Goal: Task Accomplishment & Management: Manage account settings

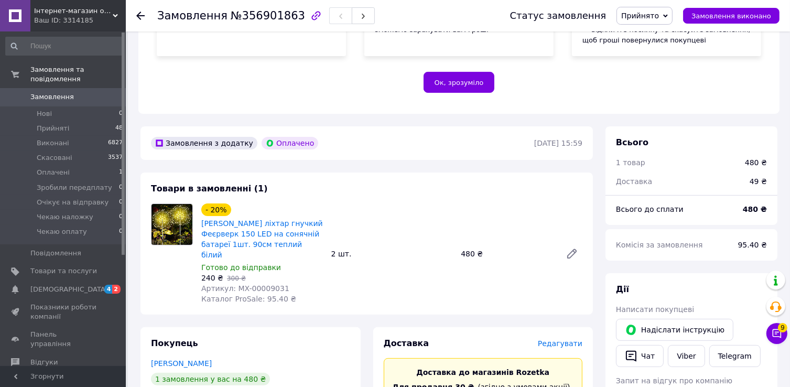
scroll to position [314, 0]
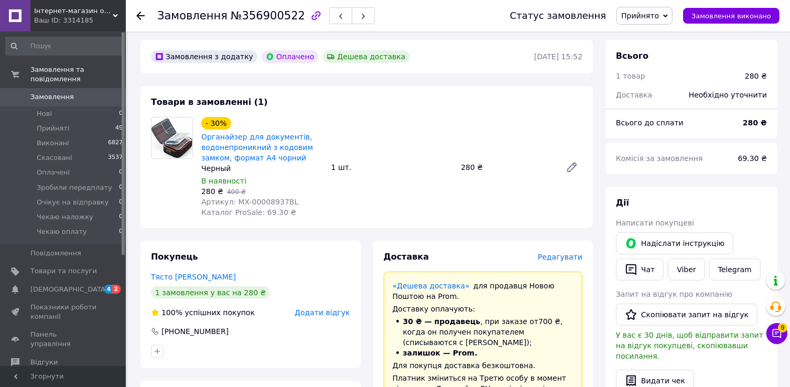
scroll to position [314, 0]
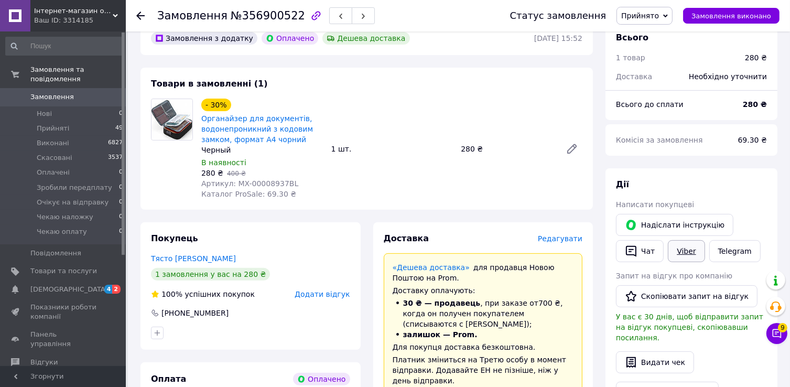
click at [687, 253] on link "Viber" at bounding box center [686, 251] width 37 height 22
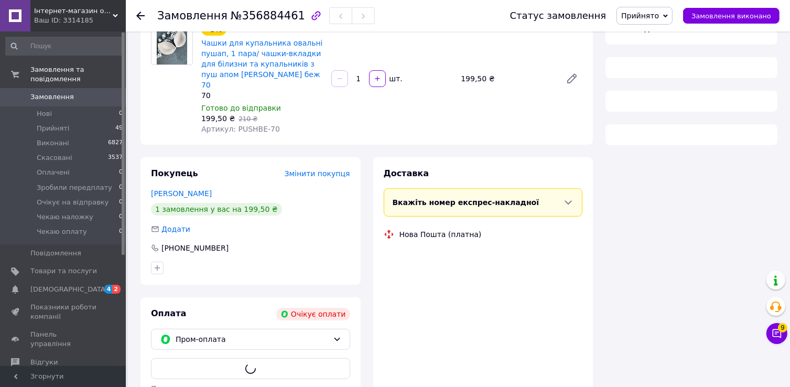
scroll to position [172, 0]
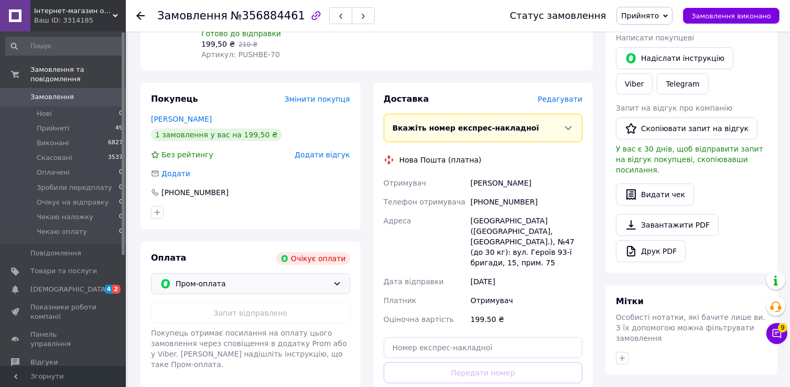
click at [257, 278] on span "Пром-оплата" at bounding box center [252, 284] width 153 height 12
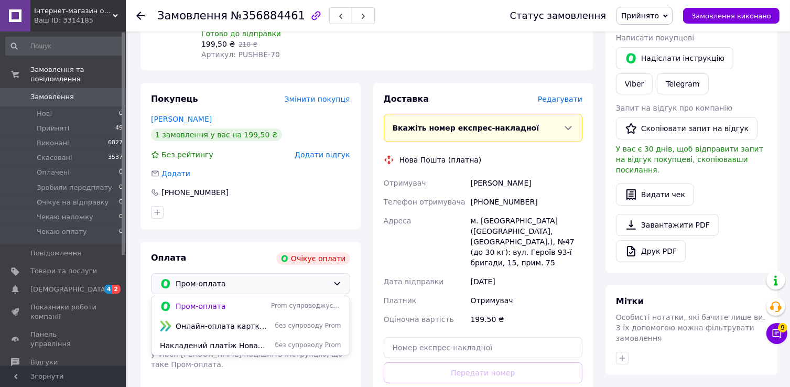
scroll to position [317, 0]
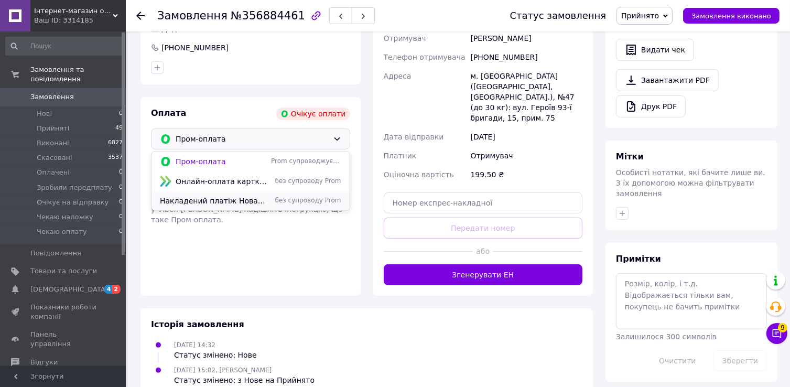
click at [235, 195] on span "Накладений платіж Нова Пошта (по передоплаті)" at bounding box center [213, 200] width 107 height 10
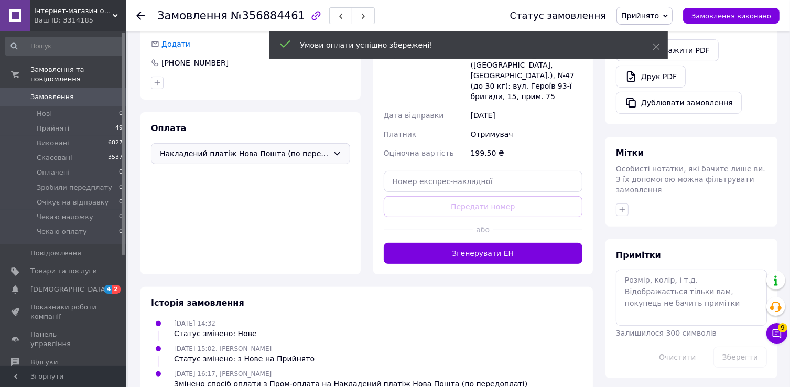
scroll to position [306, 0]
